Goal: Answer question/provide support: Share knowledge or assist other users

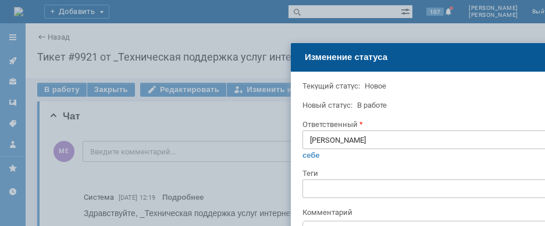
type input "[не указано]"
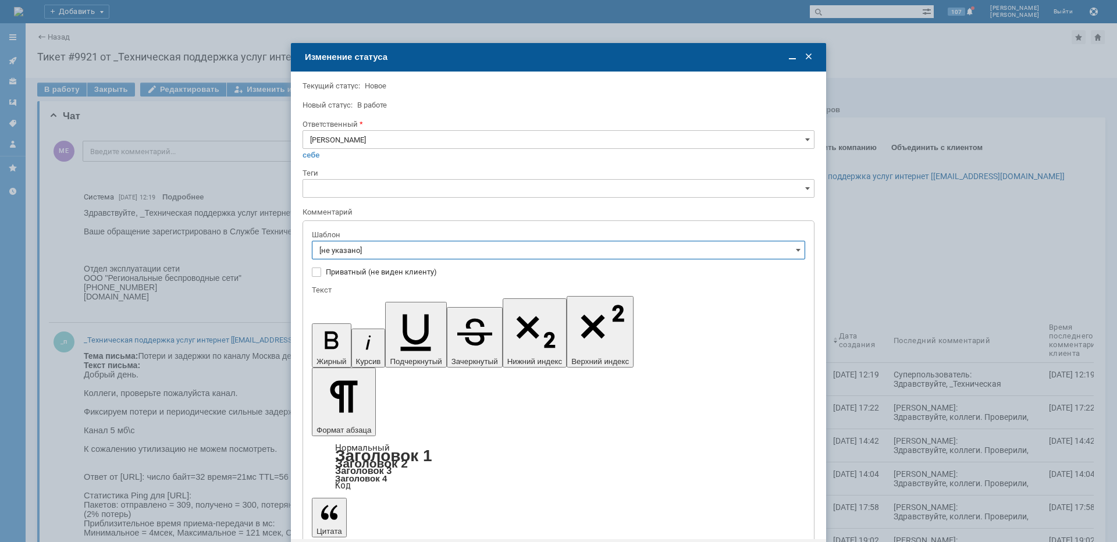
click at [809, 56] on span at bounding box center [809, 57] width 12 height 12
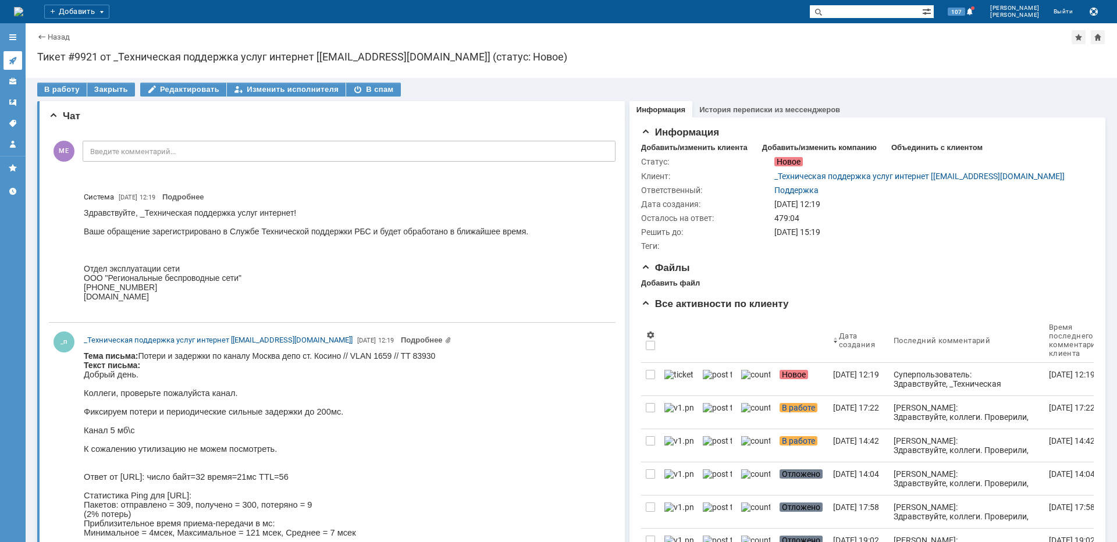
click at [12, 66] on link at bounding box center [12, 60] width 19 height 19
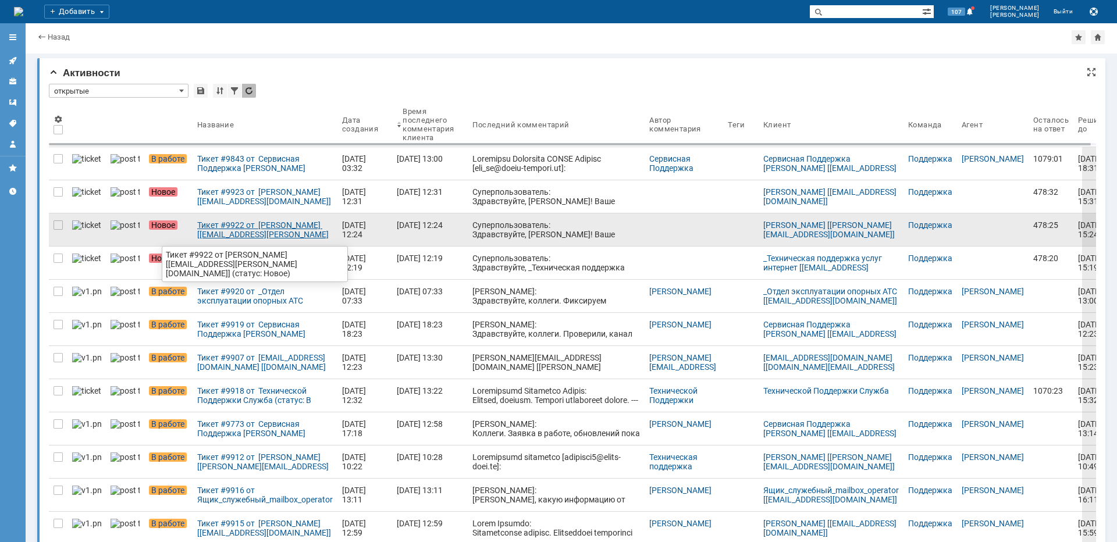
click at [256, 239] on div "Тикет #9922 от [PERSON_NAME] [[EMAIL_ADDRESS][PERSON_NAME][DOMAIN_NAME]] (стату…" at bounding box center [265, 229] width 136 height 19
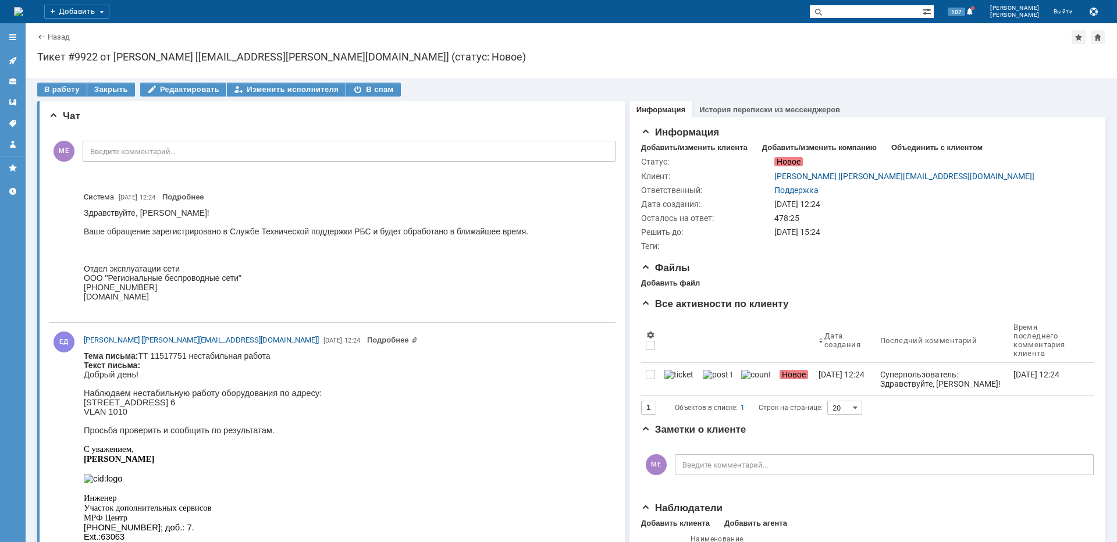
click at [213, 407] on p "[STREET_ADDRESS] 6" at bounding box center [203, 402] width 238 height 9
click at [214, 407] on p "[STREET_ADDRESS] 6" at bounding box center [203, 402] width 238 height 9
click at [77, 88] on div "В работу" at bounding box center [61, 90] width 49 height 14
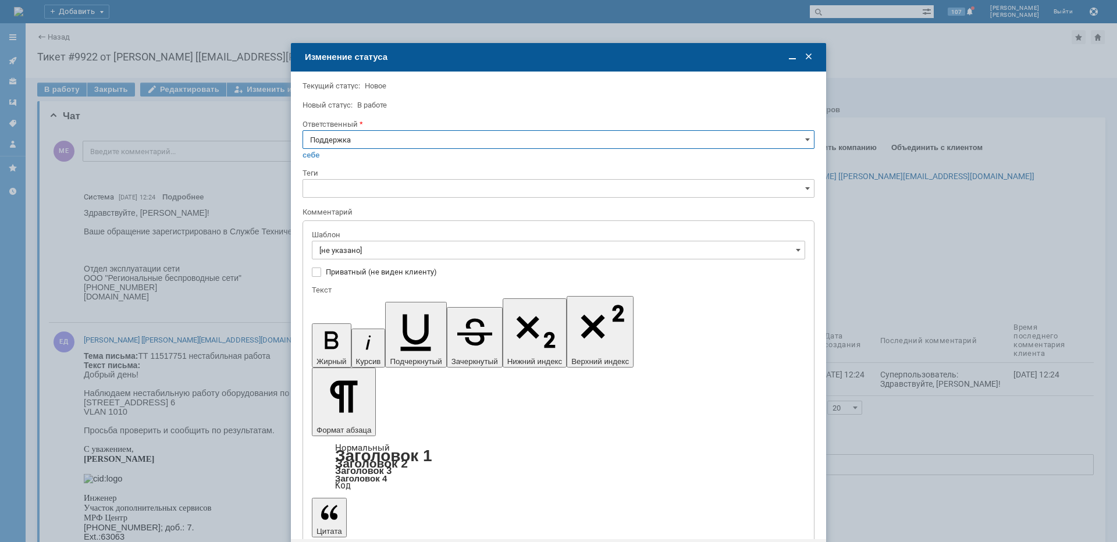
click at [410, 131] on input "Поддержка" at bounding box center [559, 139] width 512 height 19
click at [358, 262] on div "[PERSON_NAME]" at bounding box center [558, 257] width 511 height 19
type input "[PERSON_NAME]"
click at [361, 254] on input "[не указано]" at bounding box center [558, 250] width 493 height 19
type input "[PERSON_NAME]"
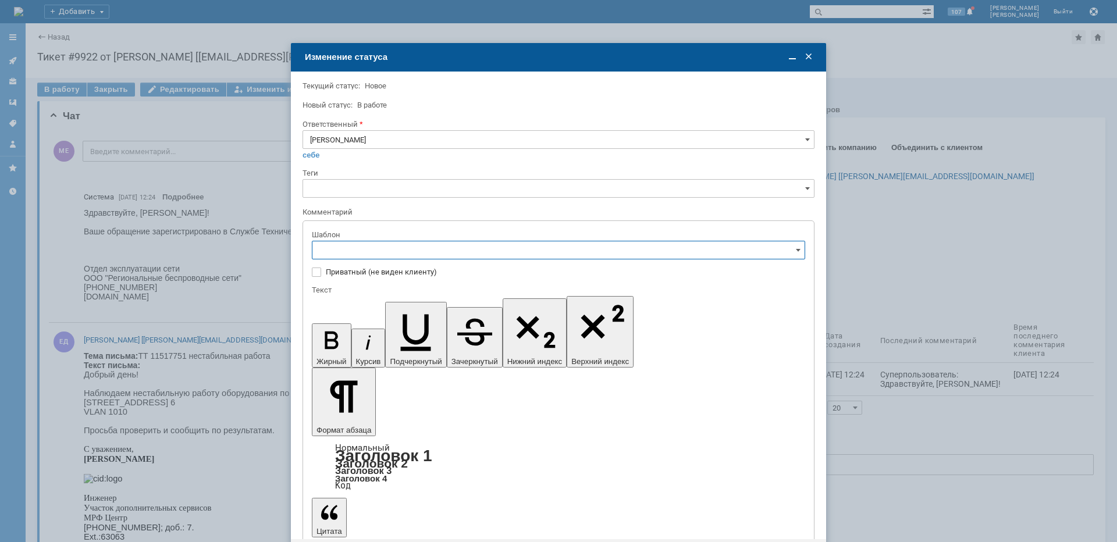
scroll to position [116, 0]
click at [408, 386] on span "[операторы] штатно потерь нет" at bounding box center [558, 385] width 478 height 9
type input "[операторы] штатно потерь нет"
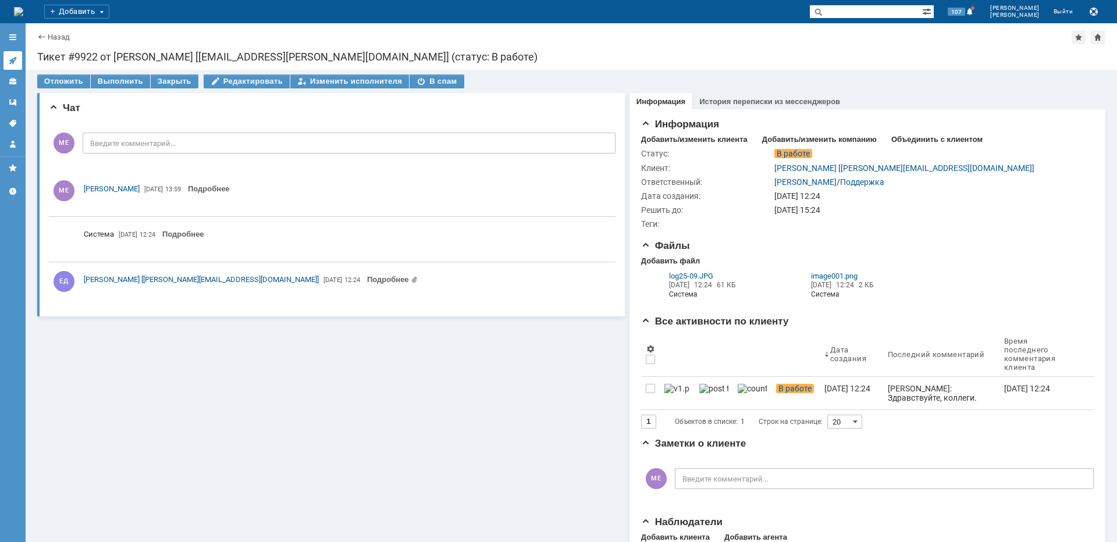
click at [17, 59] on icon at bounding box center [12, 60] width 9 height 9
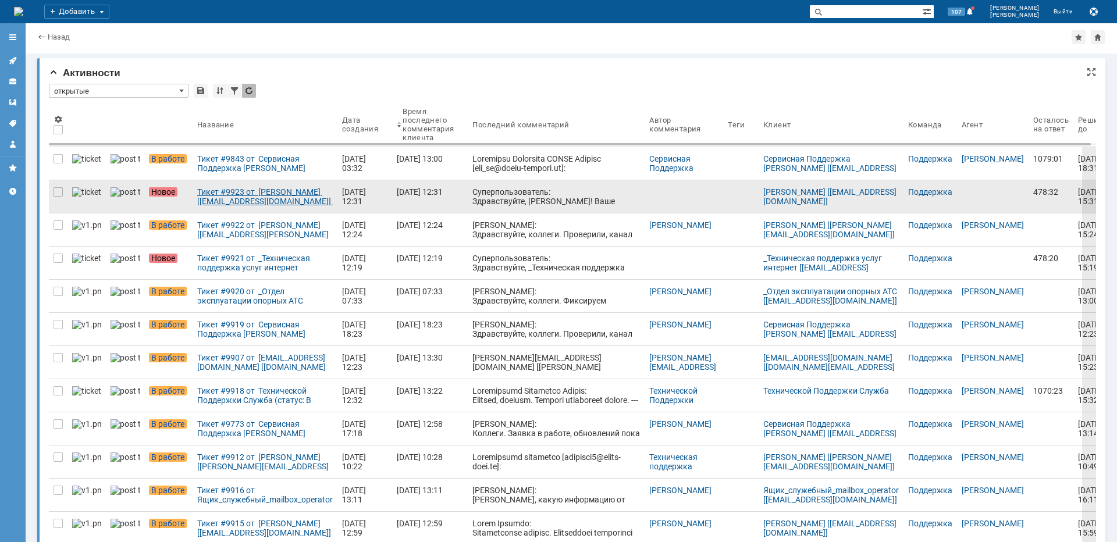
click at [254, 194] on div "Тикет #9923 от [PERSON_NAME] [[EMAIL_ADDRESS][DOMAIN_NAME]] (статус: Новое)" at bounding box center [265, 196] width 136 height 19
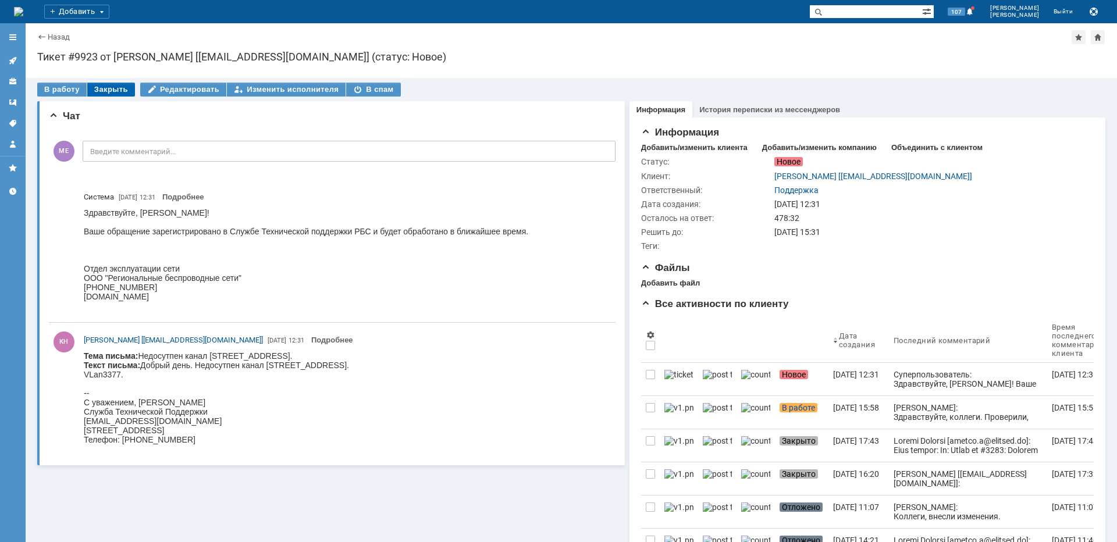
click at [114, 87] on div "Закрыть" at bounding box center [111, 90] width 48 height 14
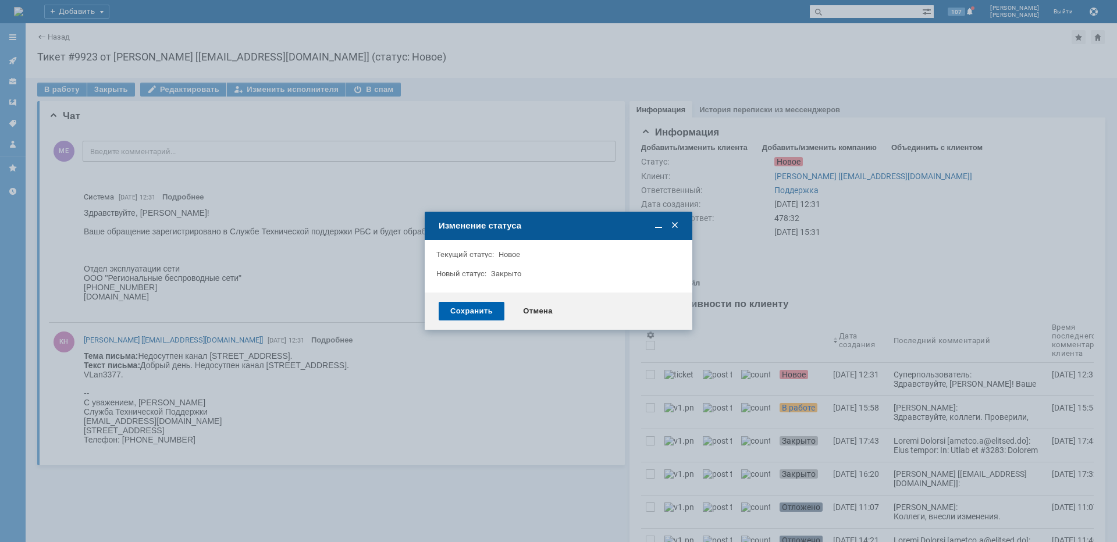
click at [463, 313] on div "Сохранить" at bounding box center [472, 311] width 66 height 19
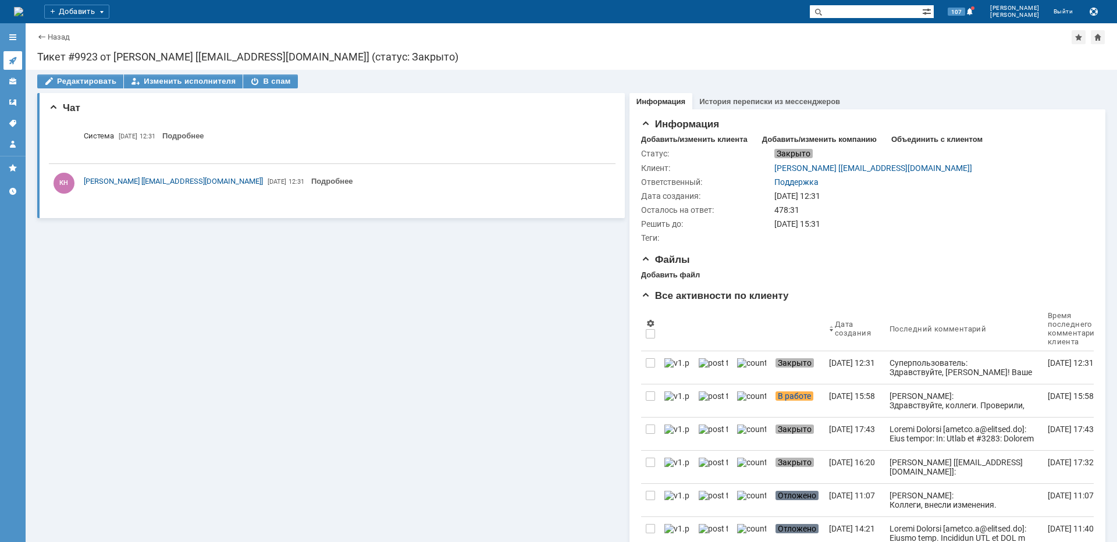
click at [10, 58] on icon at bounding box center [12, 60] width 9 height 9
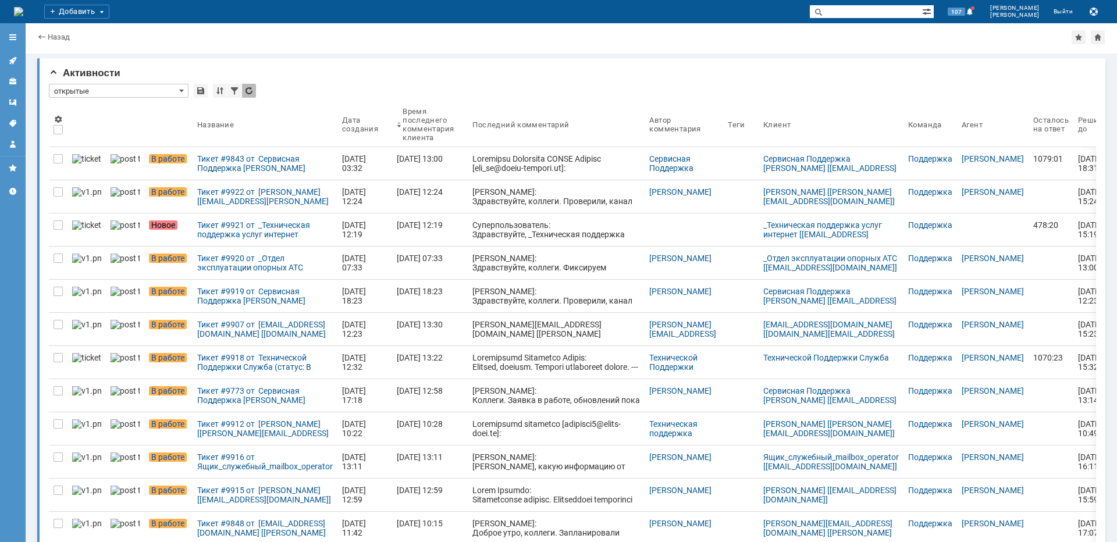
click at [216, 223] on div "Тикет #9921 от _Техническая поддержка услуг интернет [[EMAIL_ADDRESS][DOMAIN_NA…" at bounding box center [265, 229] width 136 height 19
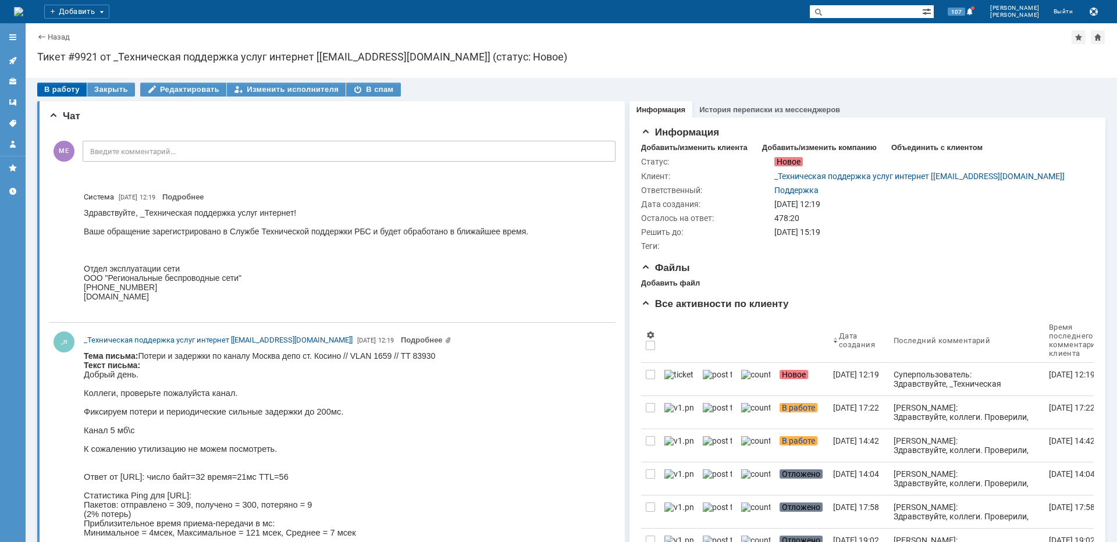
click at [67, 93] on div "В работу" at bounding box center [61, 90] width 49 height 14
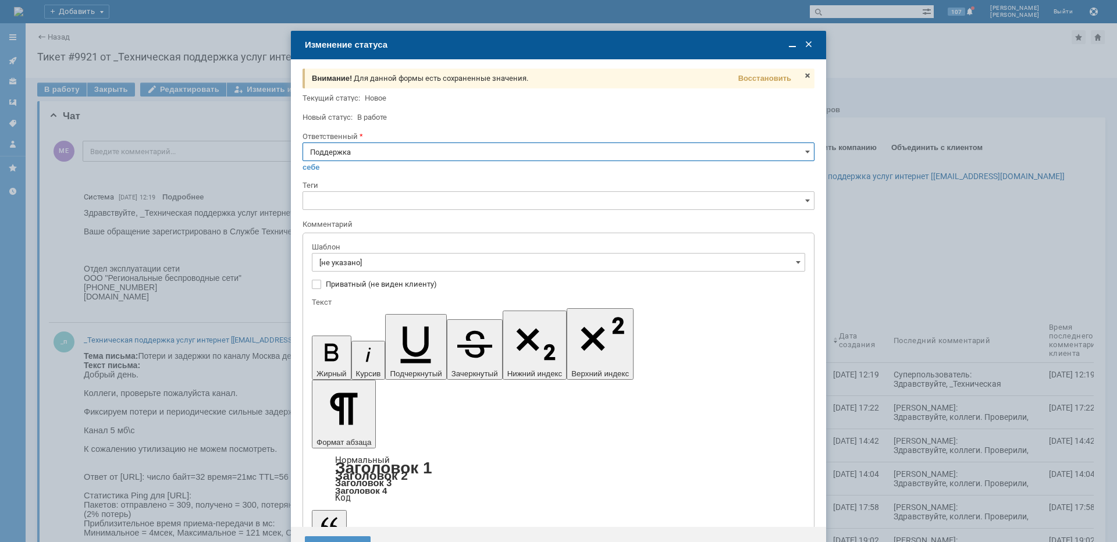
click at [368, 144] on input "Поддержка" at bounding box center [559, 152] width 512 height 19
click at [355, 267] on span "[PERSON_NAME]" at bounding box center [558, 269] width 497 height 9
type input "[PERSON_NAME]"
click at [355, 264] on input "[не указано]" at bounding box center [558, 262] width 493 height 19
type input "[PERSON_NAME]"
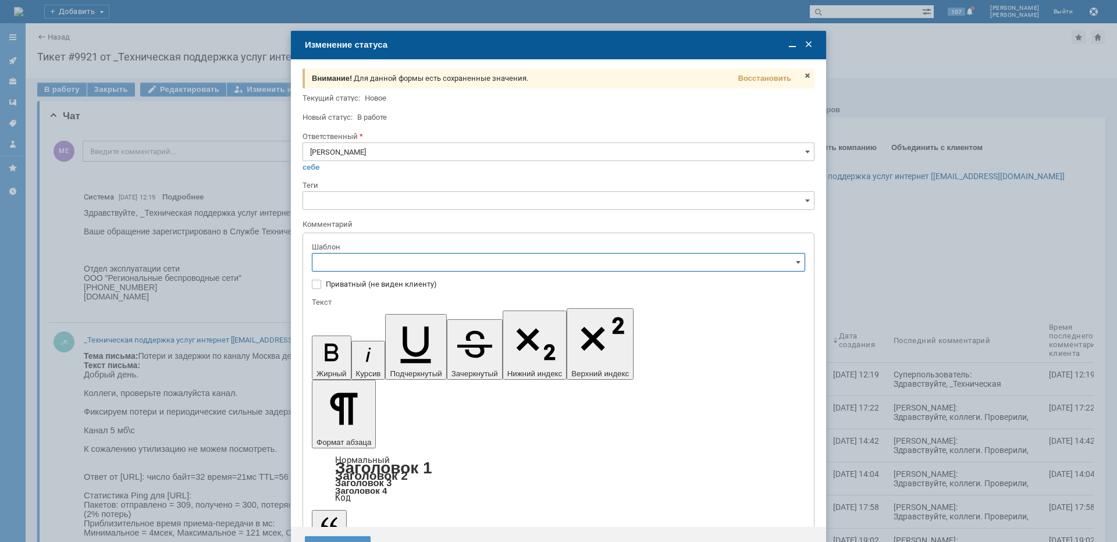
scroll to position [116, 0]
click at [412, 396] on span "[операторы] штатно потерь нет" at bounding box center [558, 397] width 478 height 9
type input "[операторы] штатно потерь нет"
click at [336, 536] on div "Сохранить" at bounding box center [338, 545] width 66 height 19
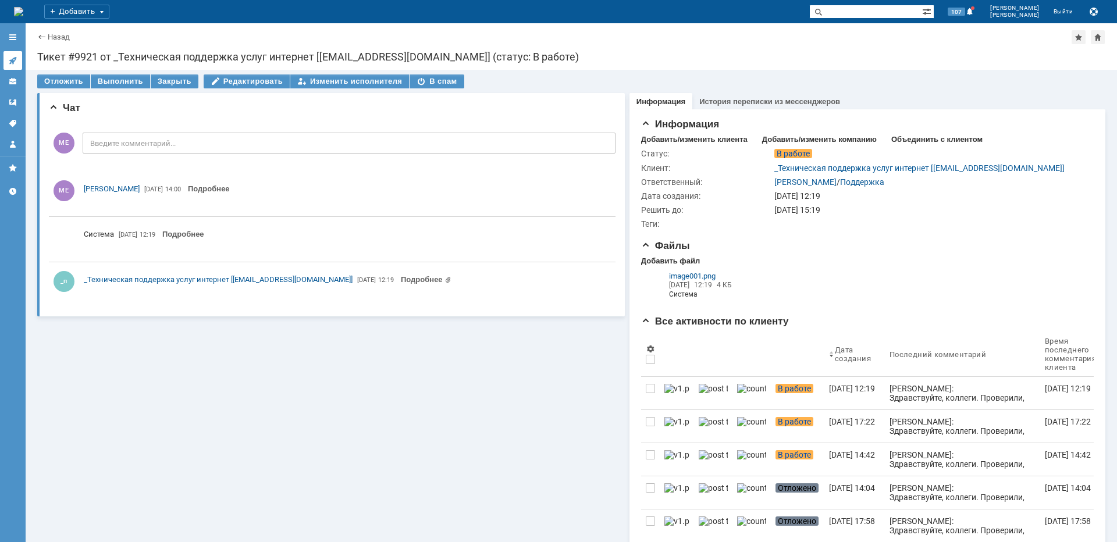
click at [18, 55] on link at bounding box center [12, 60] width 19 height 19
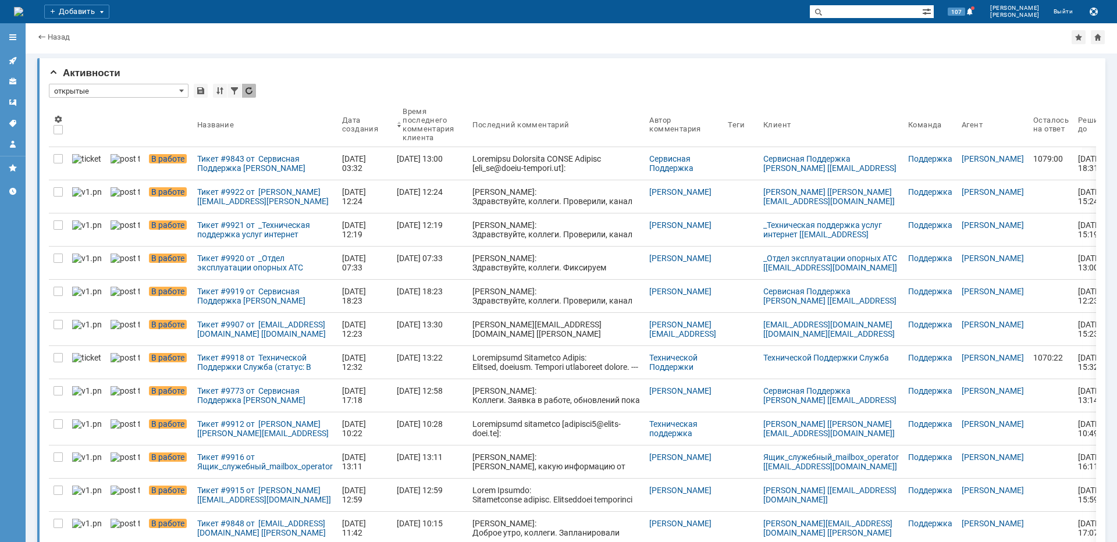
click at [242, 162] on div "Тикет #9843 от Сервисная Поддержка [PERSON_NAME] [[EMAIL_ADDRESS][DOMAIN_NAME]]…" at bounding box center [265, 163] width 136 height 19
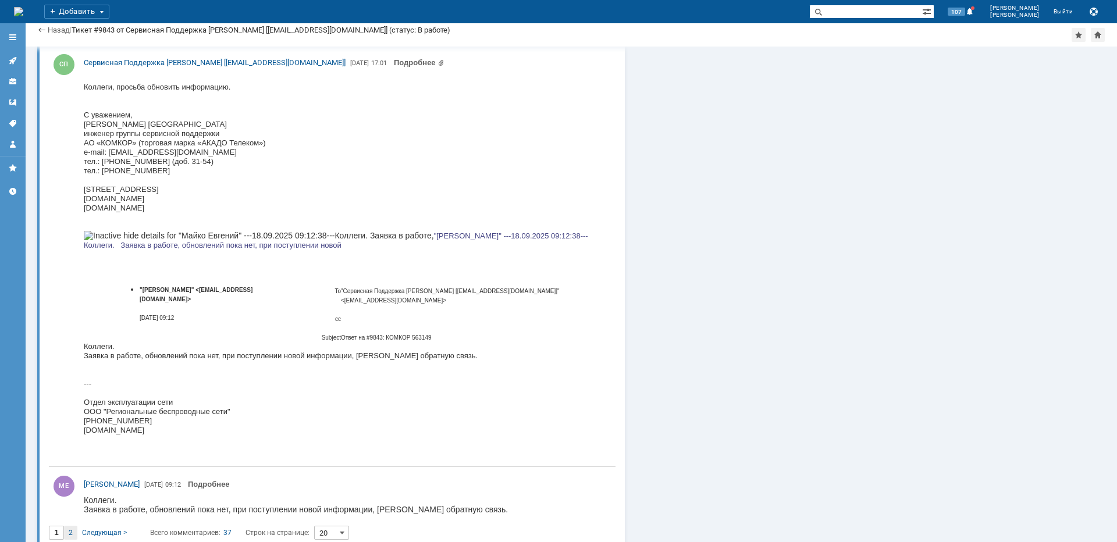
click at [71, 529] on span "2" at bounding box center [71, 533] width 4 height 8
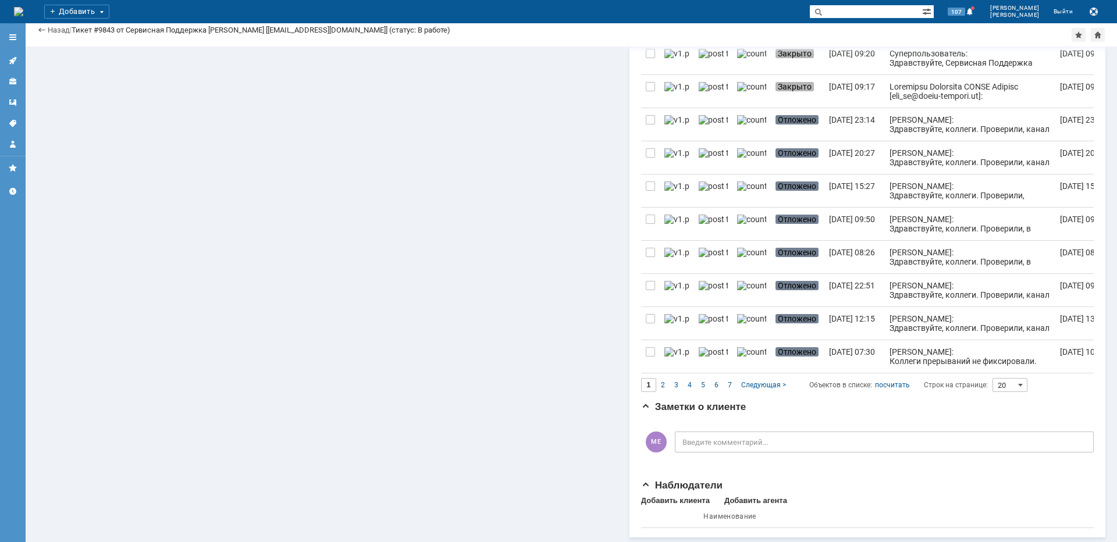
type input "2"
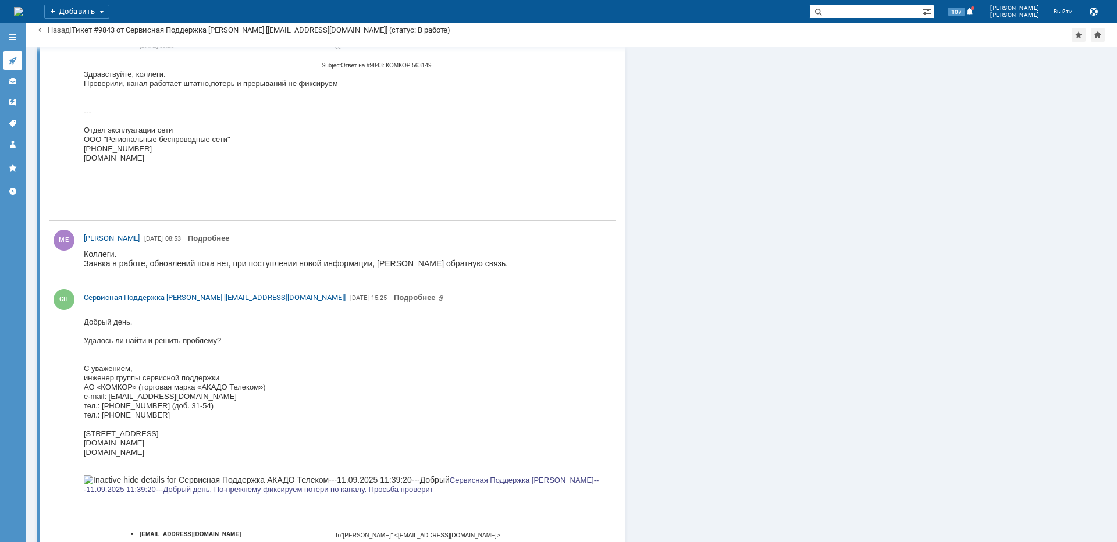
click at [16, 55] on link at bounding box center [12, 60] width 19 height 19
